Goal: Task Accomplishment & Management: Manage account settings

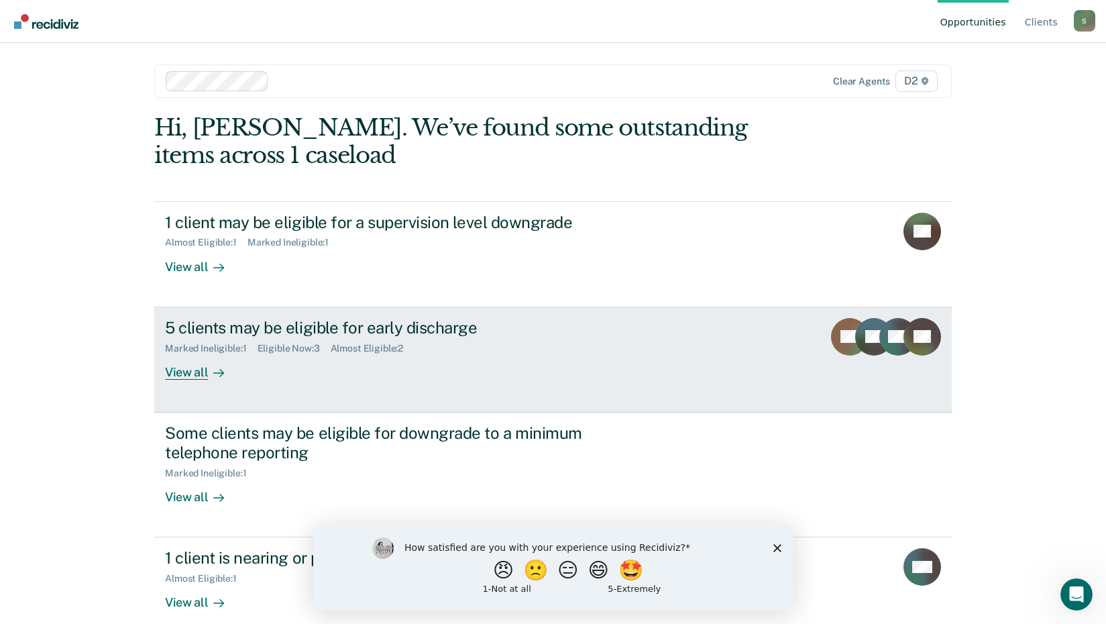
click at [352, 334] on div "5 clients may be eligible for early discharge" at bounding box center [400, 327] width 471 height 19
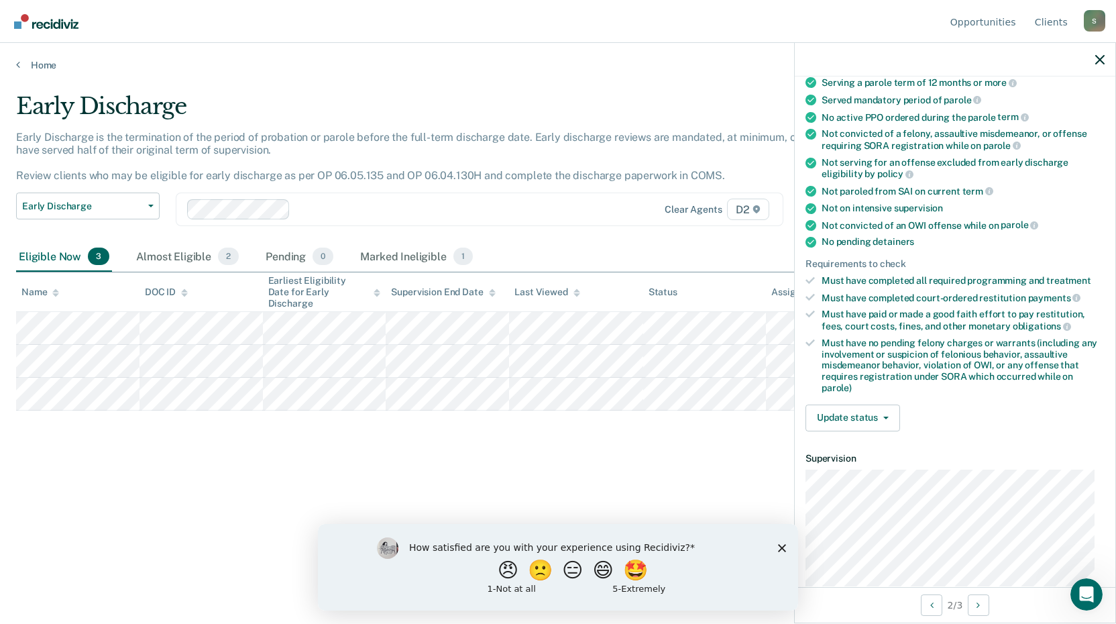
scroll to position [289, 0]
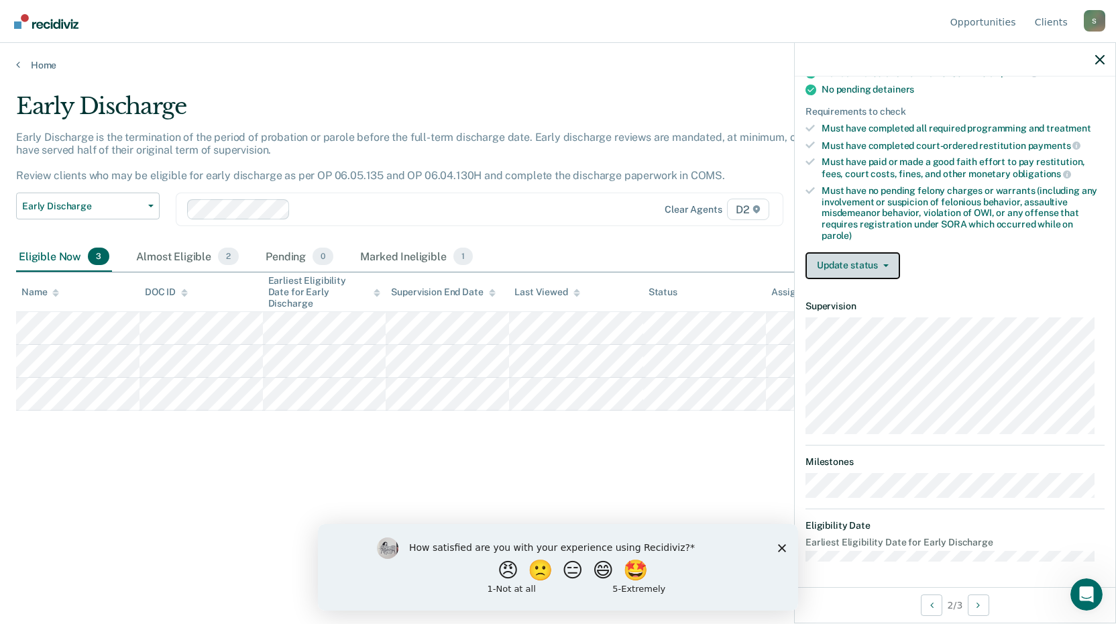
click at [849, 255] on button "Update status" at bounding box center [852, 265] width 95 height 27
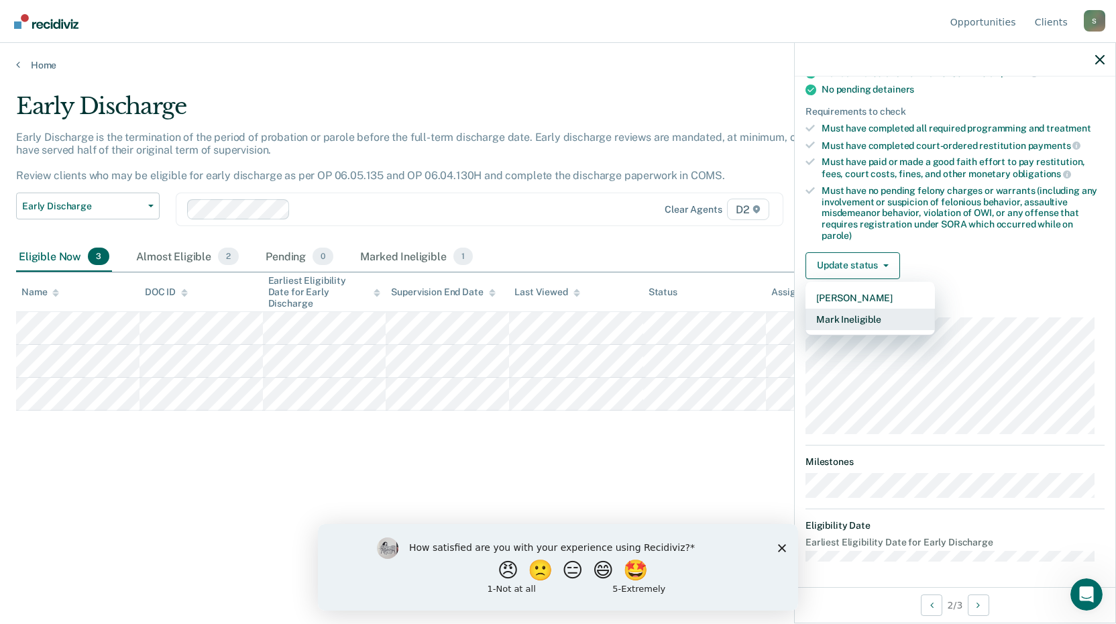
click at [846, 321] on button "Mark Ineligible" at bounding box center [869, 319] width 129 height 21
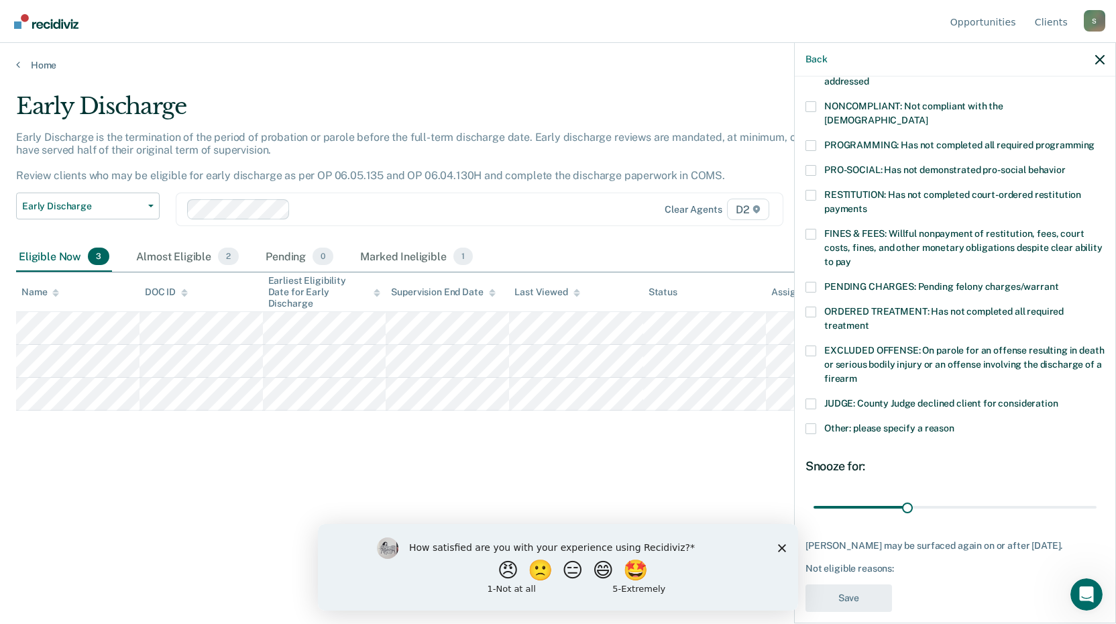
click at [805, 292] on div "CW Which of the following requirements has [PERSON_NAME] not met? [MEDICAL_DATA…" at bounding box center [955, 348] width 321 height 544
drag, startPoint x: 812, startPoint y: 293, endPoint x: 870, endPoint y: 392, distance: 114.2
click at [811, 306] on span at bounding box center [810, 311] width 11 height 11
click at [869, 321] on input "ORDERED TREATMENT: Has not completed all required treatment" at bounding box center [869, 321] width 0 height 0
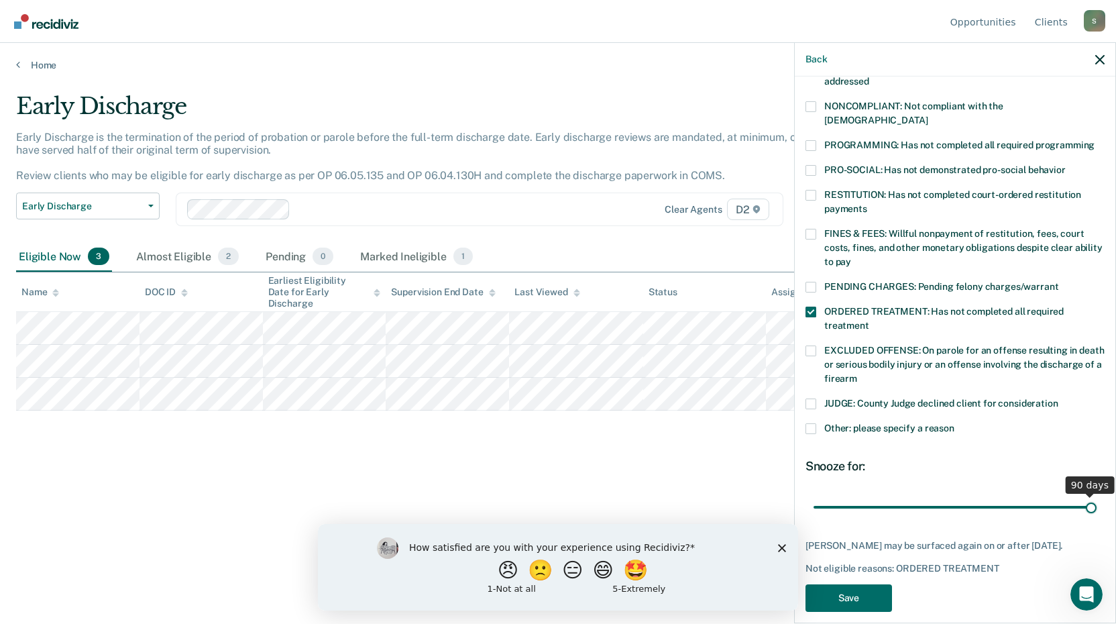
drag, startPoint x: 905, startPoint y: 490, endPoint x: 1194, endPoint y: 508, distance: 289.0
type input "90"
click at [1097, 508] on input "range" at bounding box center [955, 506] width 283 height 23
click at [855, 589] on button "Save" at bounding box center [848, 597] width 87 height 27
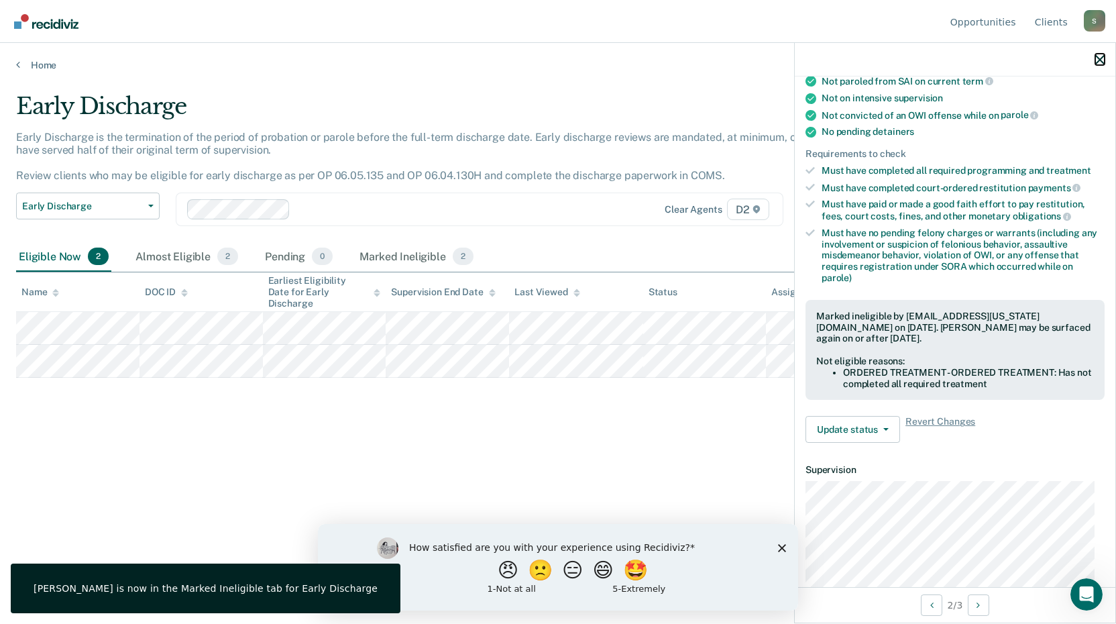
click at [1101, 62] on icon "button" at bounding box center [1099, 59] width 9 height 9
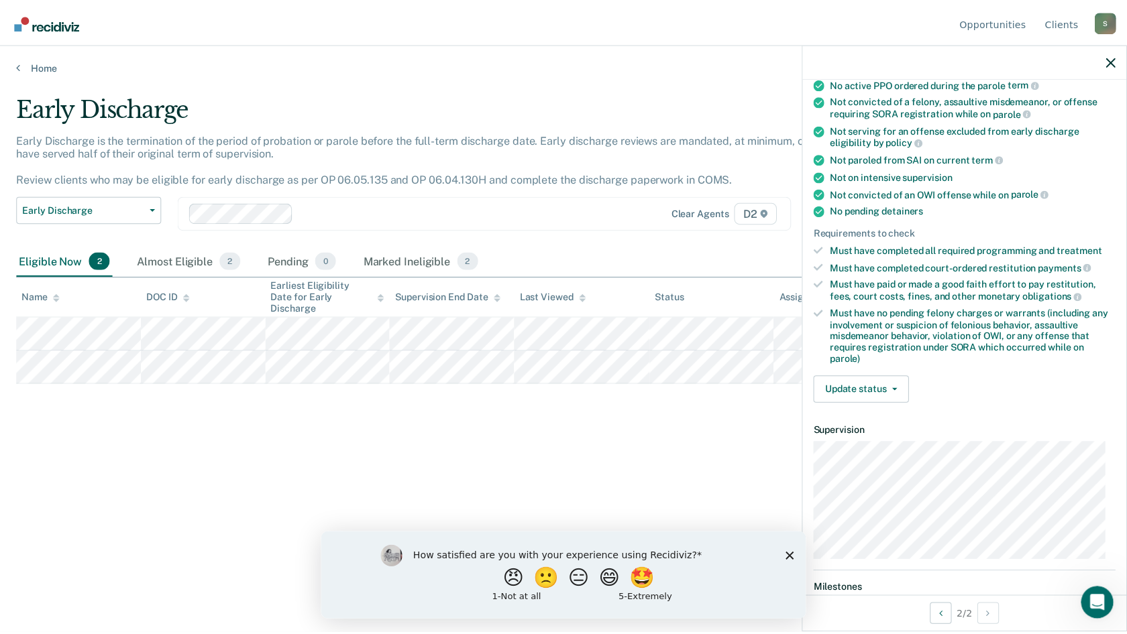
scroll to position [21, 0]
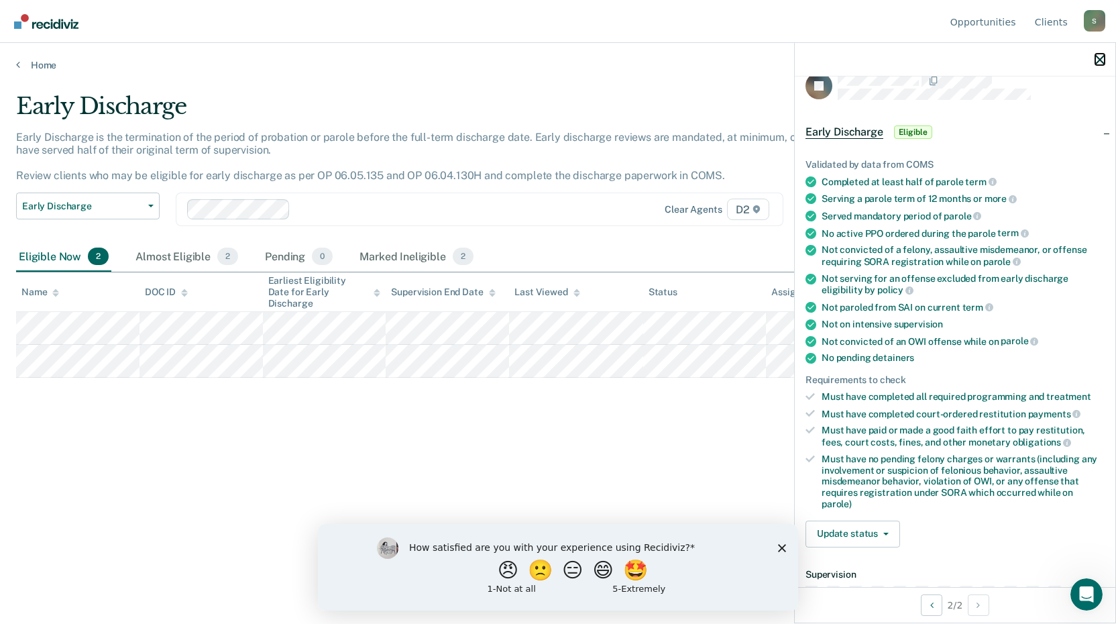
click at [1100, 64] on icon "button" at bounding box center [1099, 59] width 9 height 9
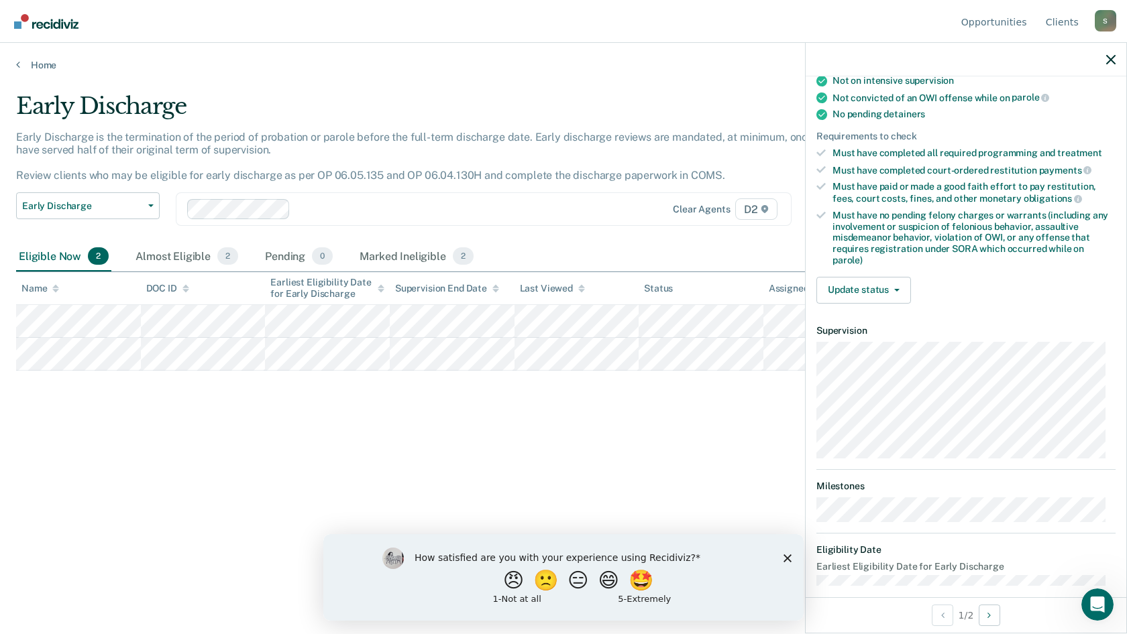
scroll to position [268, 0]
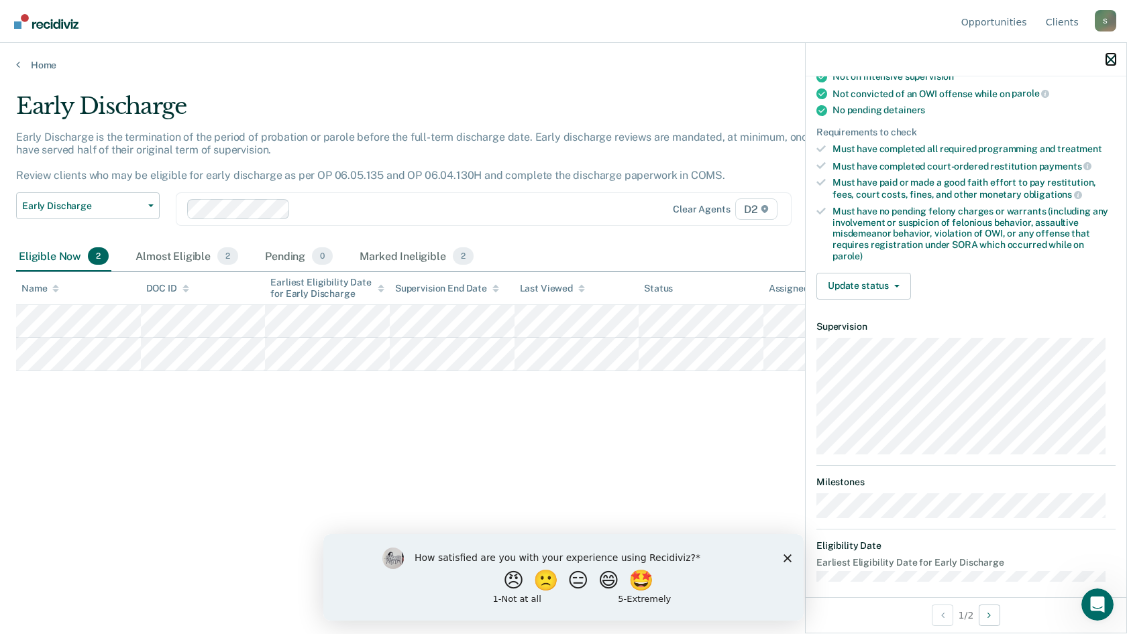
click at [1109, 56] on icon "button" at bounding box center [1110, 59] width 9 height 9
